Goal: Information Seeking & Learning: Learn about a topic

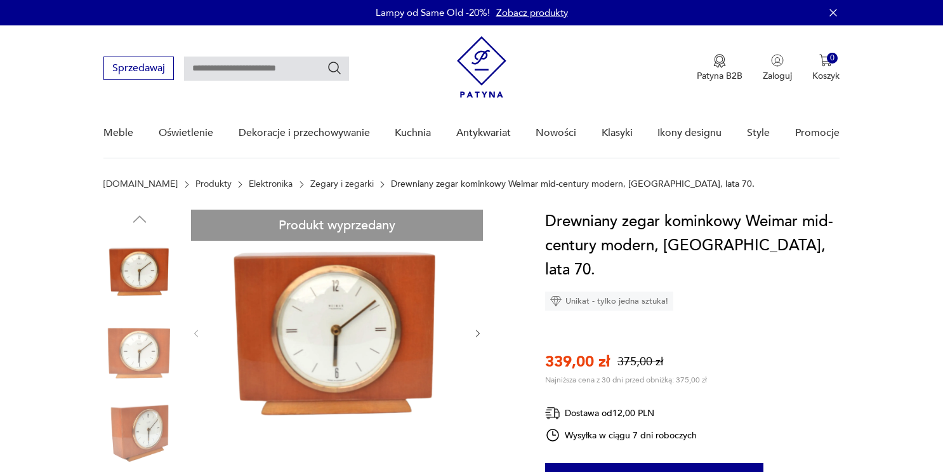
click at [317, 185] on link "Zegary i zegarki" at bounding box center [341, 184] width 63 height 10
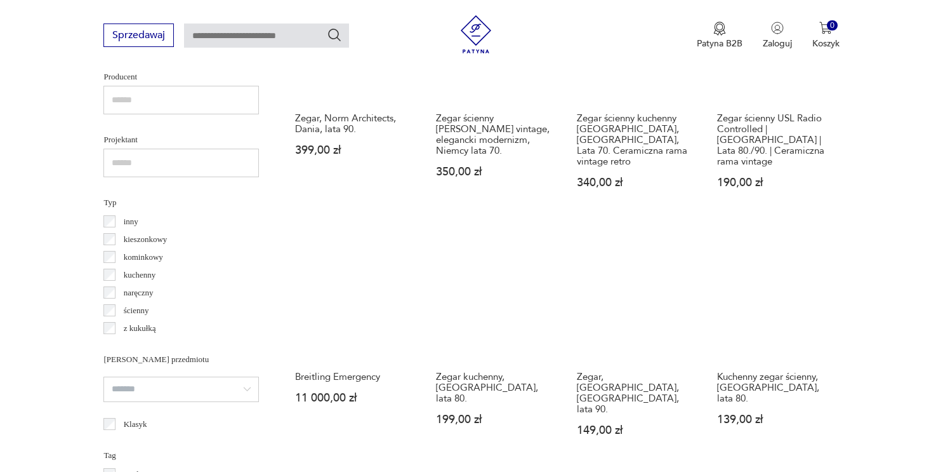
scroll to position [1233, 0]
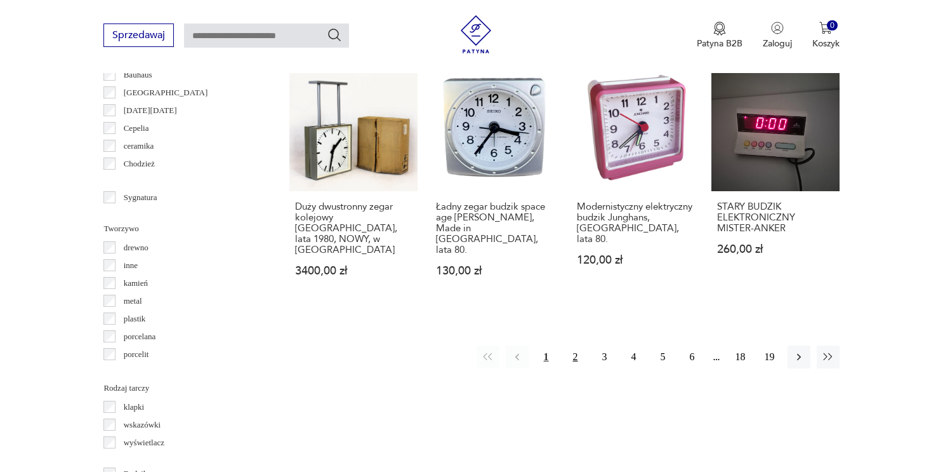
click at [576, 345] on button "2" at bounding box center [575, 356] width 23 height 23
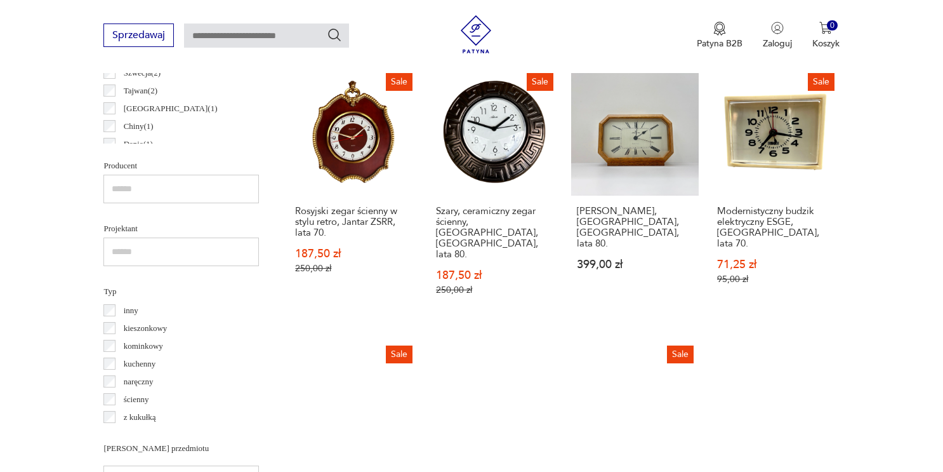
scroll to position [746, 0]
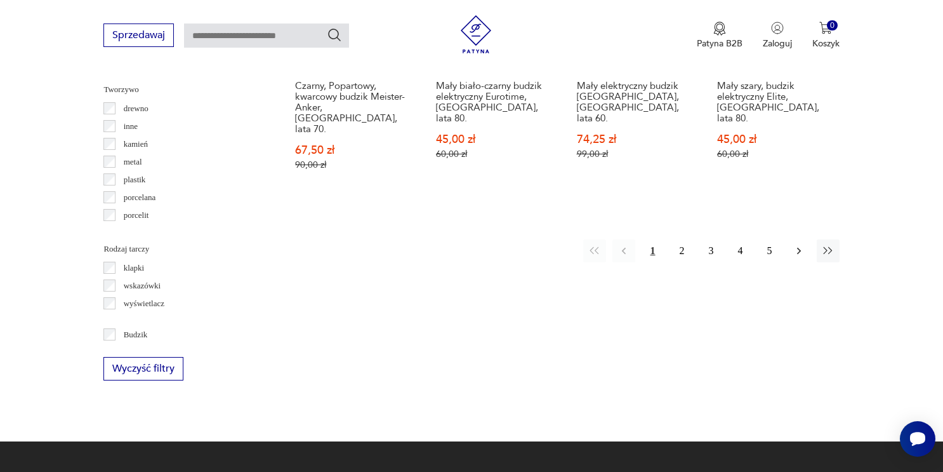
click at [801, 244] on icon "button" at bounding box center [799, 250] width 13 height 13
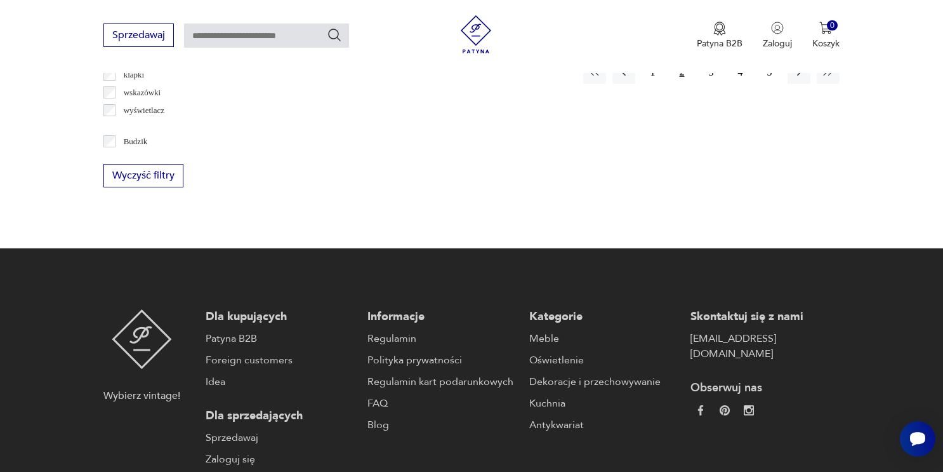
scroll to position [1322, 0]
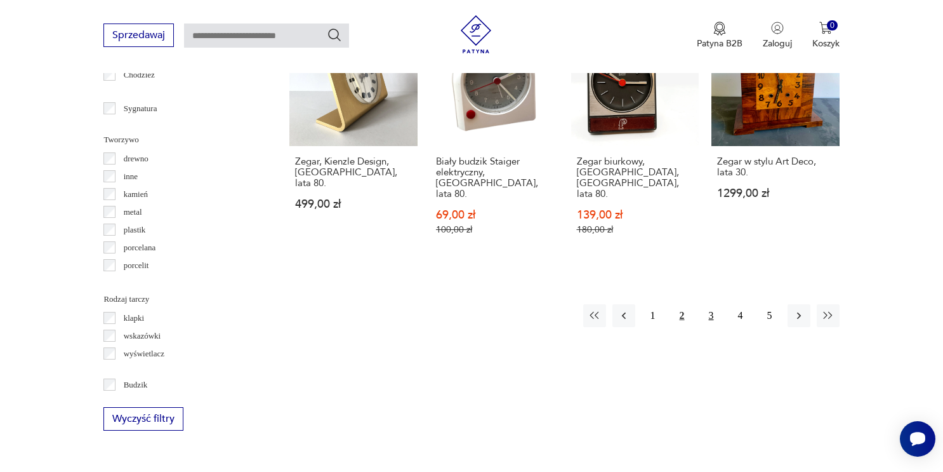
click at [711, 304] on button "3" at bounding box center [711, 315] width 23 height 23
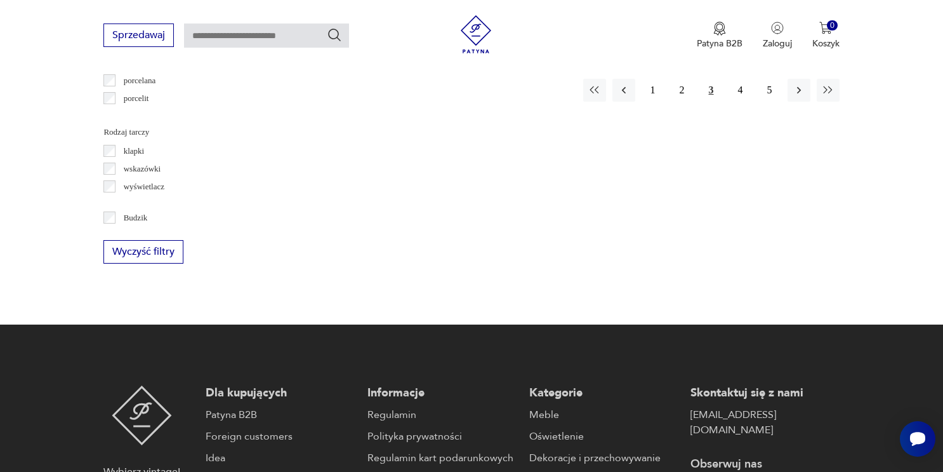
scroll to position [1369, 0]
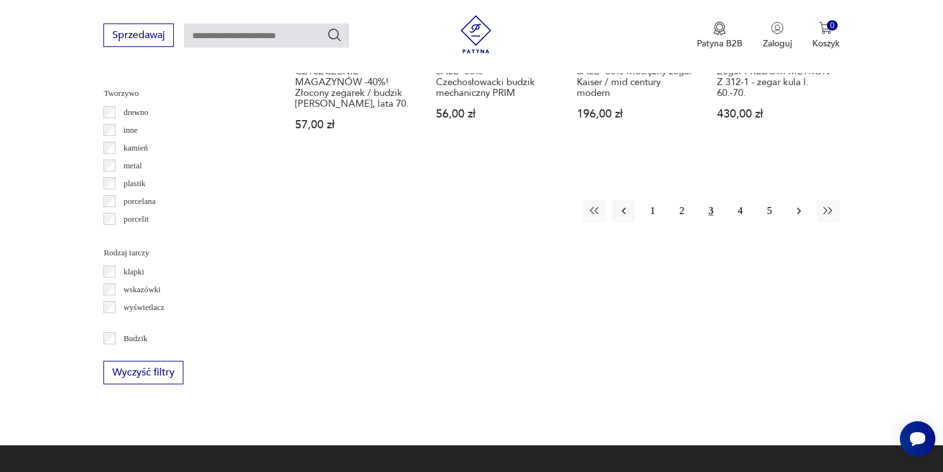
click at [799, 204] on icon "button" at bounding box center [799, 210] width 13 height 13
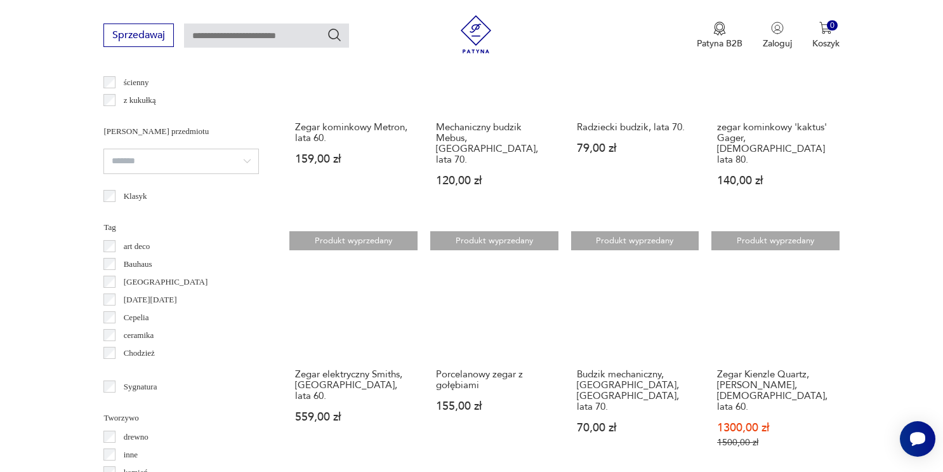
scroll to position [1100, 0]
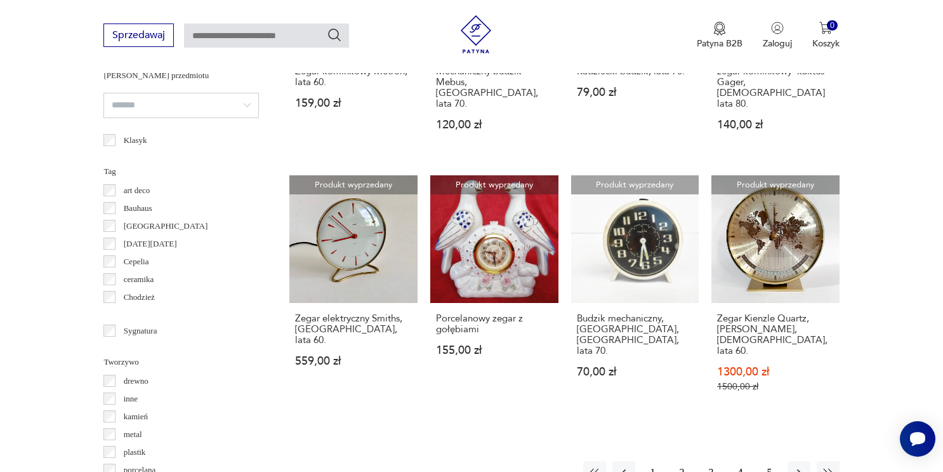
click at [767, 461] on button "5" at bounding box center [770, 472] width 23 height 23
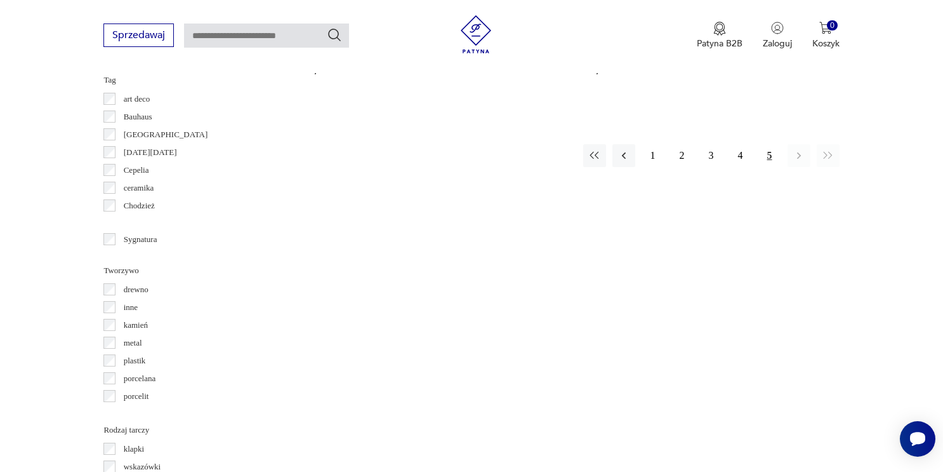
scroll to position [1379, 0]
